Goal: Task Accomplishment & Management: Use online tool/utility

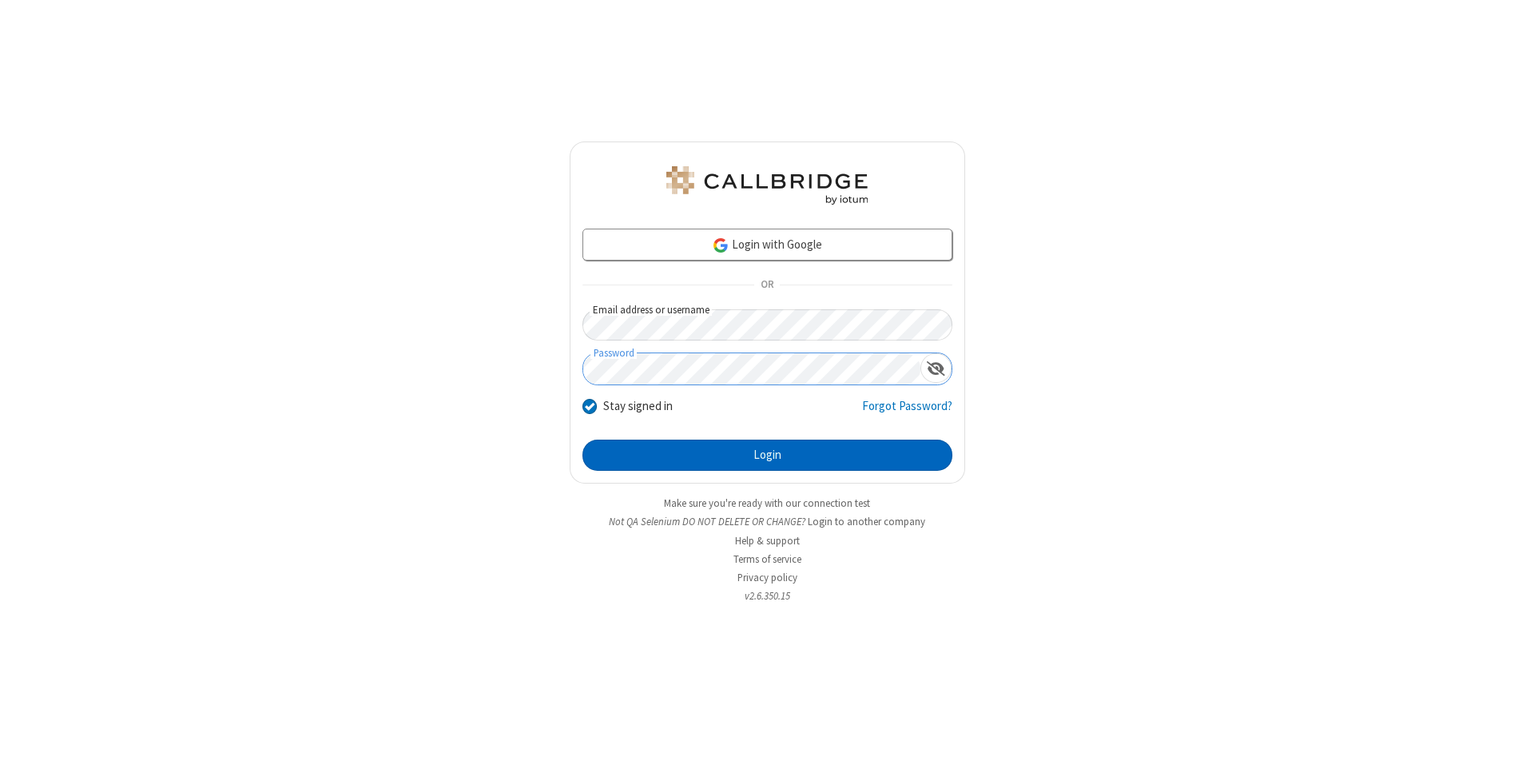
click at [767, 456] on button "Login" at bounding box center [768, 456] width 370 height 32
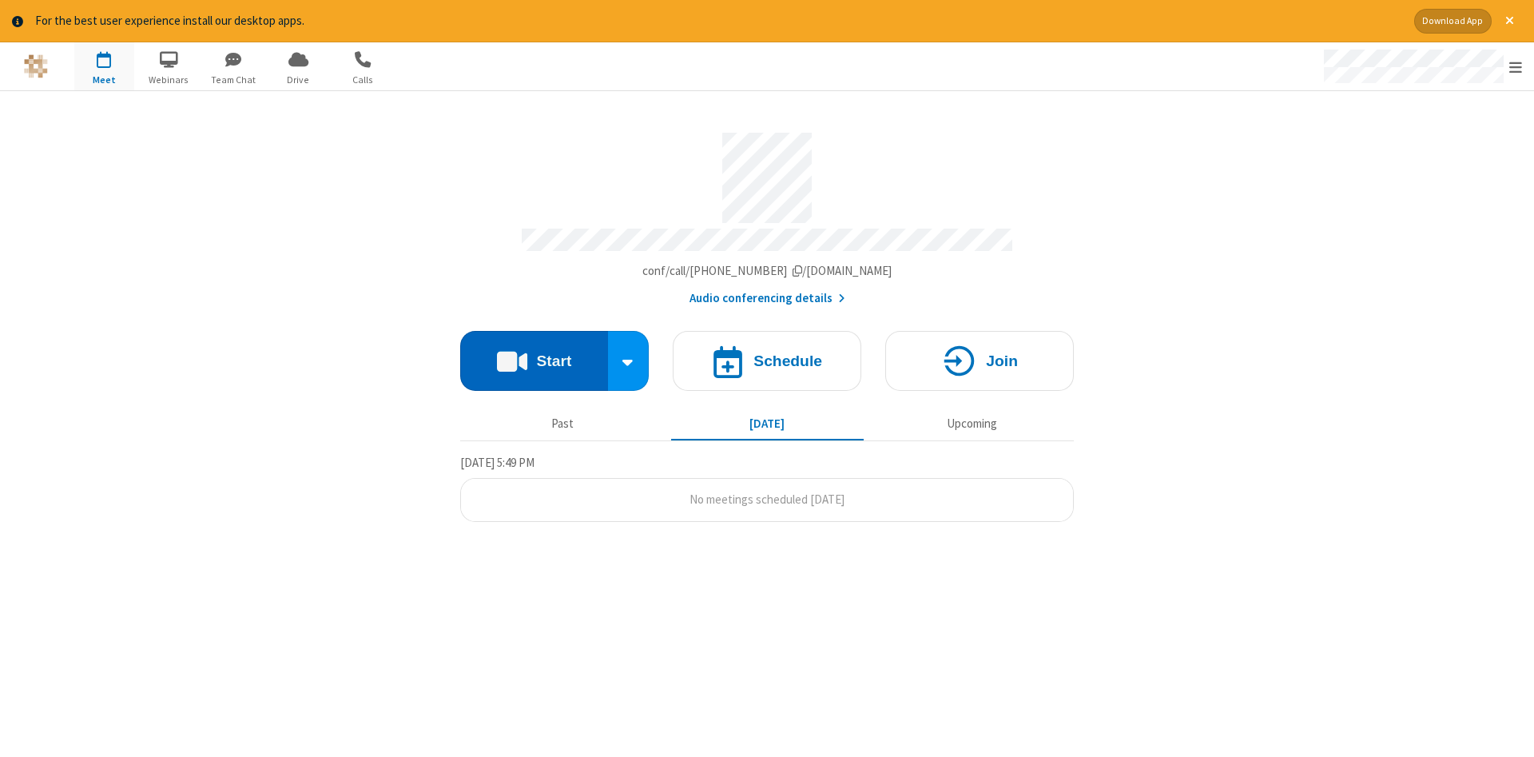
click at [534, 355] on button "Start" at bounding box center [534, 361] width 148 height 60
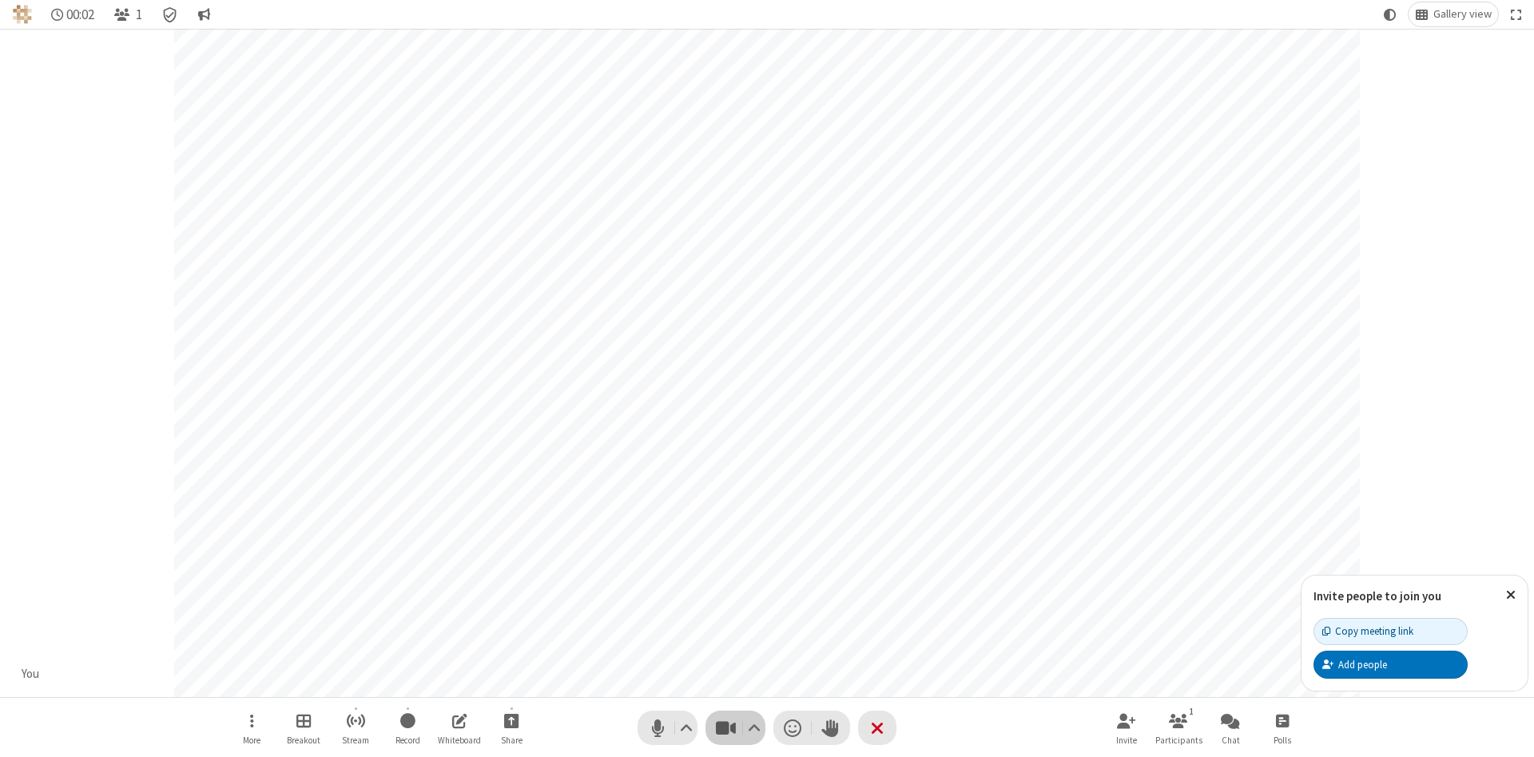
click at [726, 727] on span "Stop video (Alt+V)" at bounding box center [726, 727] width 24 height 23
click at [726, 727] on span "Start video (Alt+V)" at bounding box center [726, 727] width 24 height 23
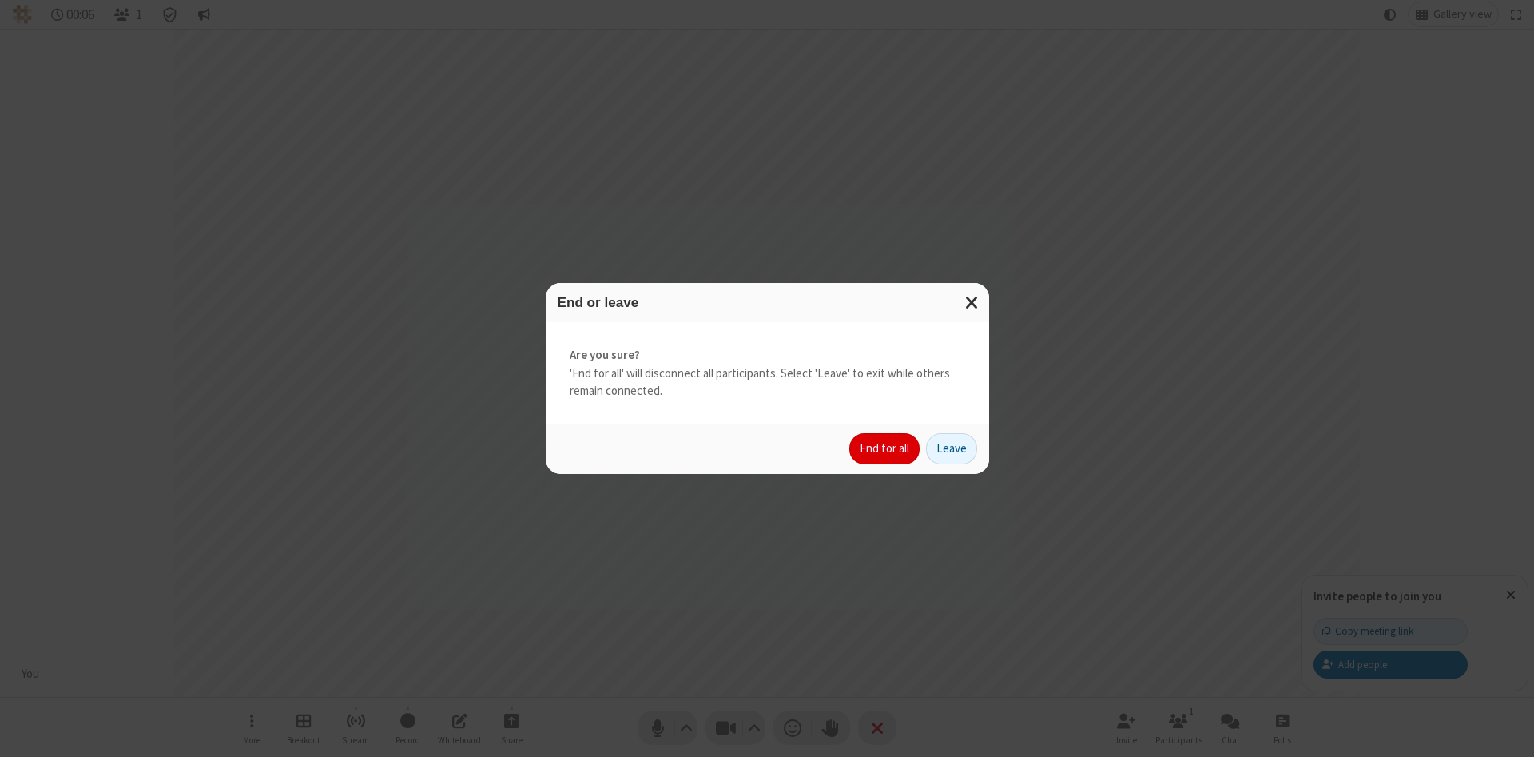
click at [885, 448] on button "End for all" at bounding box center [885, 449] width 70 height 32
